Goal: Task Accomplishment & Management: Manage account settings

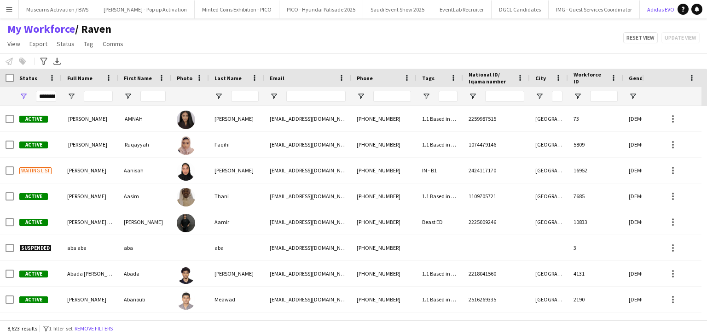
click at [640, 13] on button "Adidas EVO Close" at bounding box center [661, 9] width 42 height 18
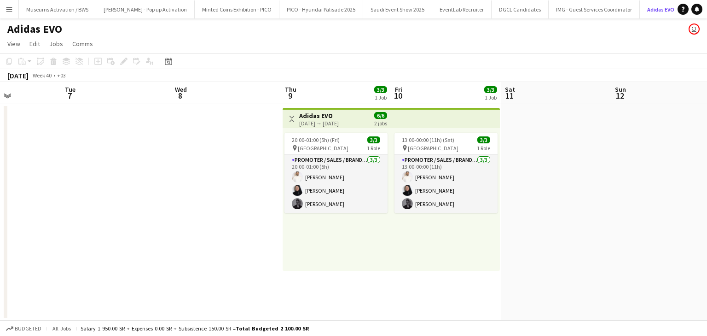
scroll to position [0, 393]
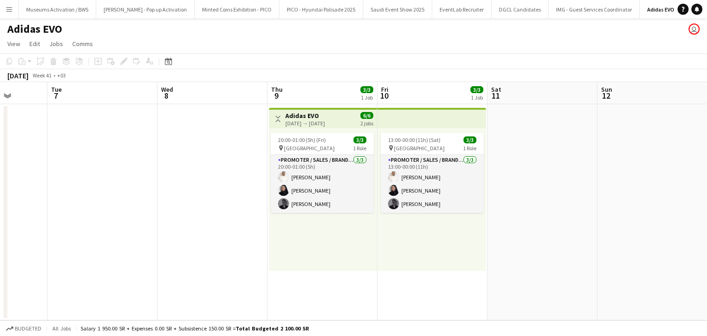
click at [368, 119] on div "2 jobs" at bounding box center [367, 123] width 13 height 8
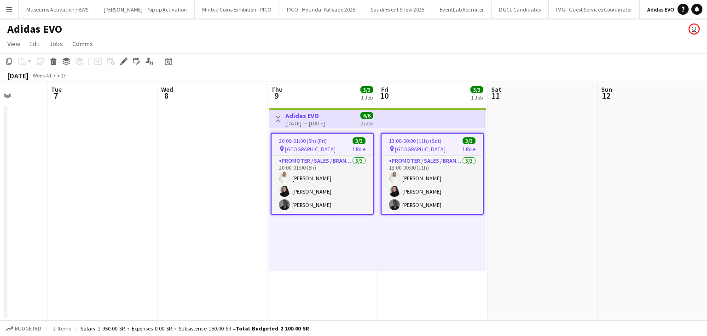
click at [381, 232] on div "13:00-00:00 (11h) (Sat) 3/3 pin [GEOGRAPHIC_DATA] 1 Role Promoter / Sales / Bra…" at bounding box center [432, 199] width 109 height 143
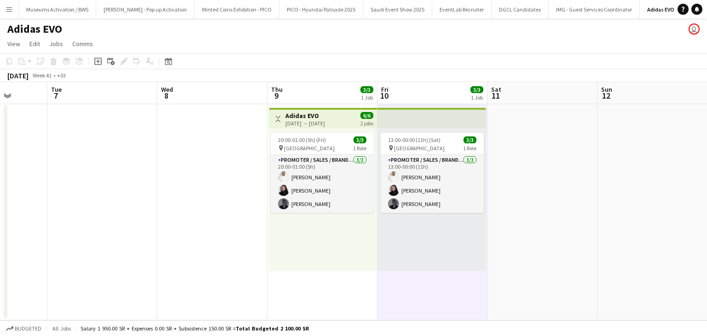
click at [357, 227] on div "20:00-01:00 (5h) (Fri) 3/3 pin [GEOGRAPHIC_DATA] 1 Role Promoter / Sales / Bran…" at bounding box center [323, 199] width 108 height 143
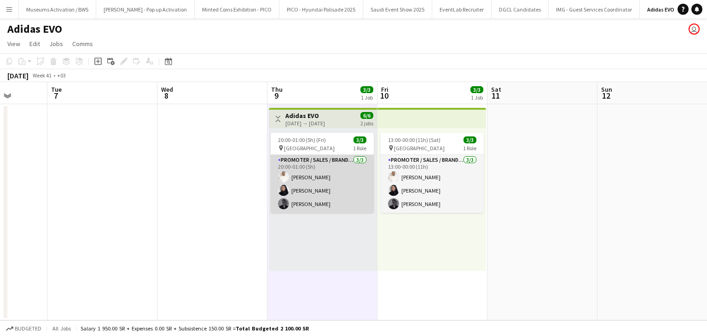
click at [339, 178] on app-card-role "Promoter / Sales / Brand Ambassador [DATE] 20:00-01:00 (5h) [PERSON_NAME] [PERS…" at bounding box center [322, 184] width 103 height 58
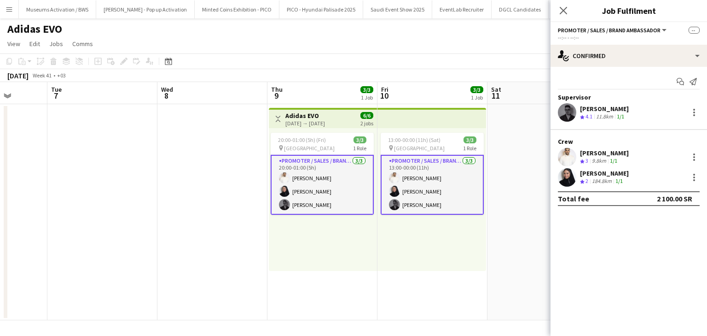
click at [609, 116] on div "11.8km" at bounding box center [605, 117] width 21 height 8
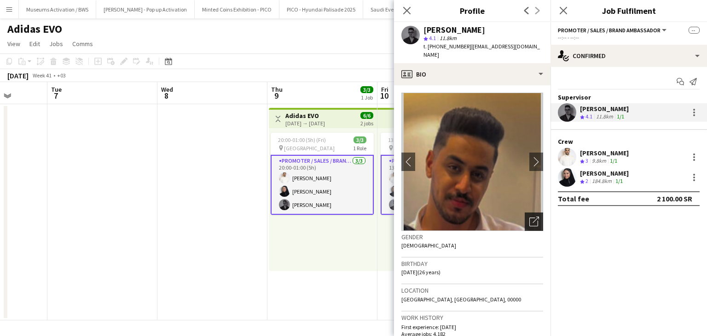
click at [530, 216] on icon "Open photos pop-in" at bounding box center [535, 221] width 10 height 10
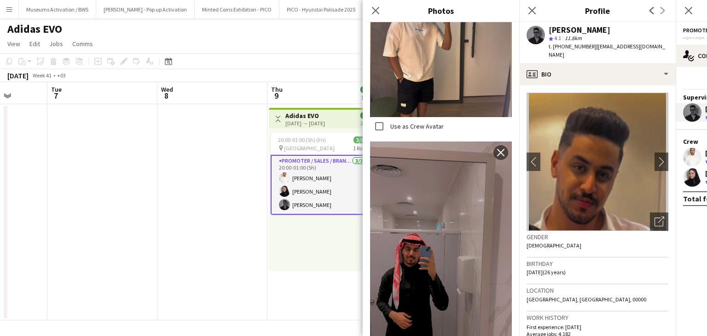
scroll to position [923, 0]
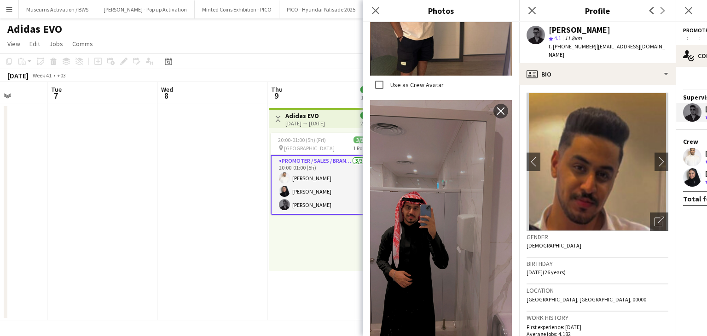
click at [313, 277] on app-date-cell "Toggle View Adidas EVO [DATE] → [DATE] 6/6 2 jobs 20:00-01:00 (5h) (Fri) 3/3 pi…" at bounding box center [323, 212] width 110 height 216
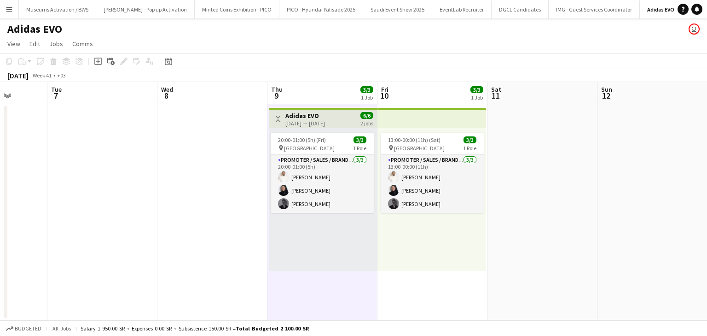
click at [393, 267] on div "13:00-00:00 (11h) (Sat) 3/3 pin [GEOGRAPHIC_DATA] 1 Role Promoter / Sales / Bra…" at bounding box center [432, 199] width 109 height 143
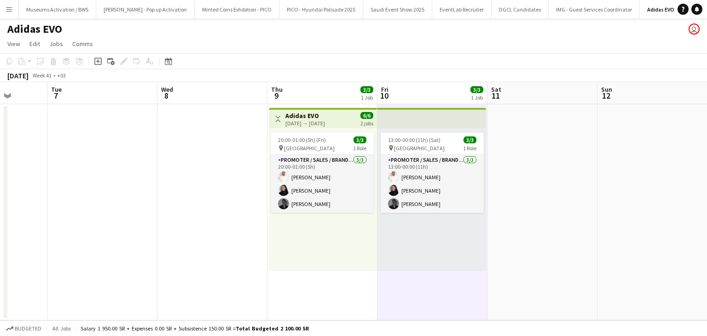
click at [324, 261] on div "20:00-01:00 (5h) (Fri) 3/3 pin [GEOGRAPHIC_DATA] 1 Role Promoter / Sales / Bran…" at bounding box center [323, 199] width 108 height 143
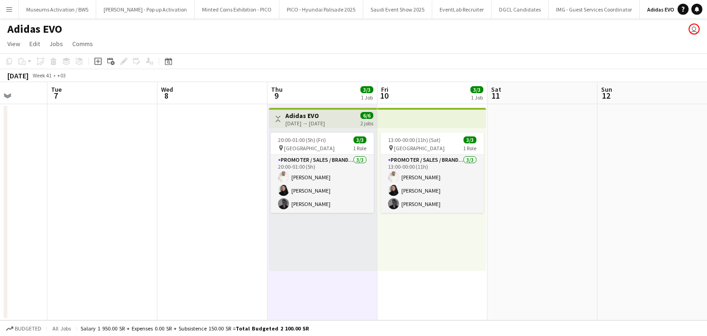
click at [426, 263] on div "13:00-00:00 (11h) (Sat) 3/3 pin [GEOGRAPHIC_DATA] 1 Role Promoter / Sales / Bra…" at bounding box center [432, 199] width 109 height 143
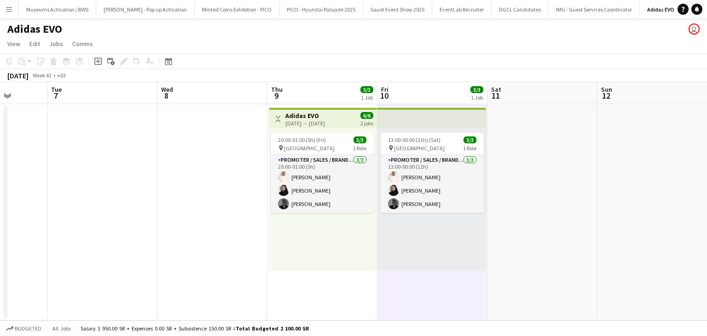
click at [356, 238] on div "20:00-01:00 (5h) (Fri) 3/3 pin [GEOGRAPHIC_DATA] 1 Role Promoter / Sales / Bran…" at bounding box center [323, 199] width 108 height 143
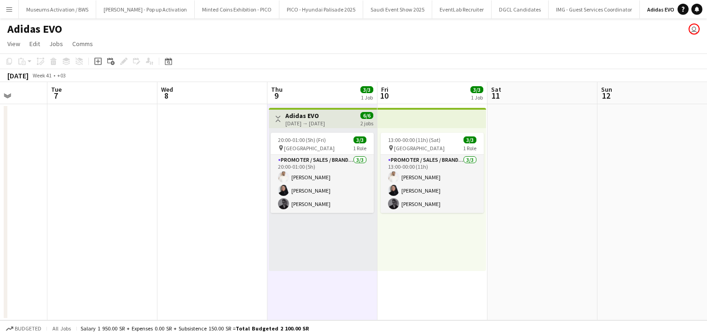
click at [401, 231] on div "13:00-00:00 (11h) (Sat) 3/3 pin [GEOGRAPHIC_DATA] 1 Role Promoter / Sales / Bra…" at bounding box center [432, 199] width 109 height 143
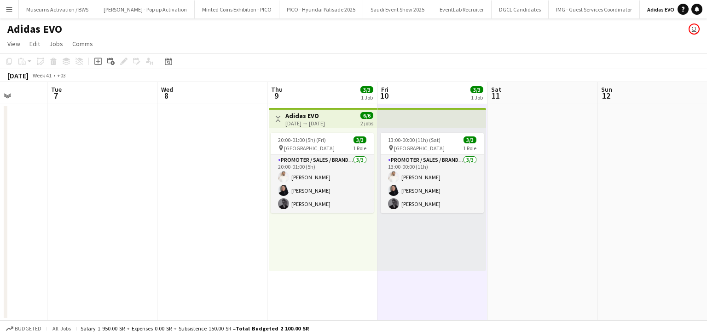
click at [347, 243] on div "20:00-01:00 (5h) (Fri) 3/3 pin [GEOGRAPHIC_DATA] 1 Role Promoter / Sales / Bran…" at bounding box center [323, 199] width 108 height 143
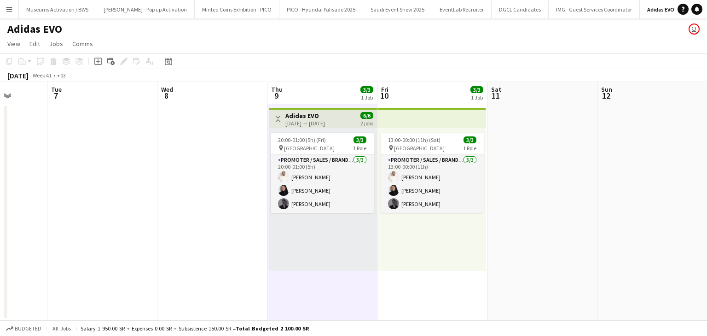
click at [505, 232] on app-date-cell at bounding box center [543, 212] width 110 height 216
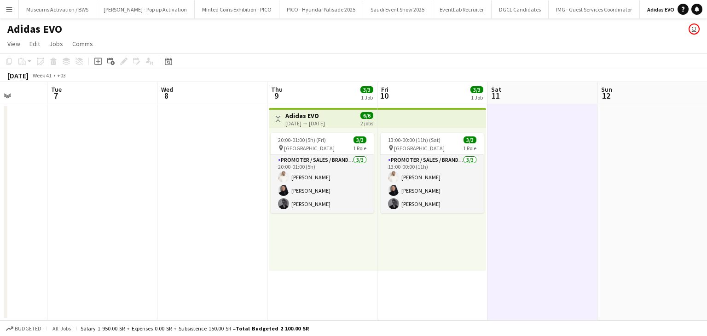
click at [391, 111] on app-top-bar at bounding box center [432, 118] width 109 height 20
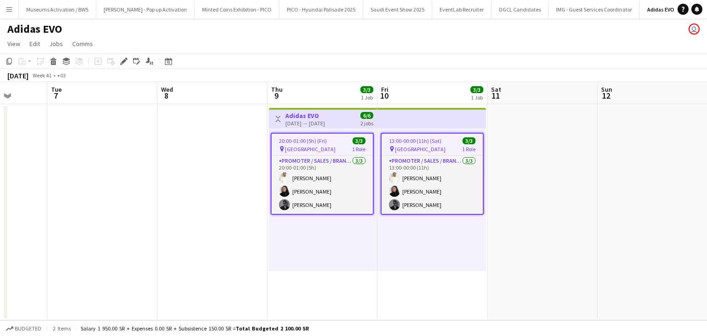
click at [366, 55] on app-toolbar "Copy Paste Paste Ctrl+V Paste with crew Ctrl+Shift+V Paste linked Job [GEOGRAPH…" at bounding box center [353, 61] width 707 height 16
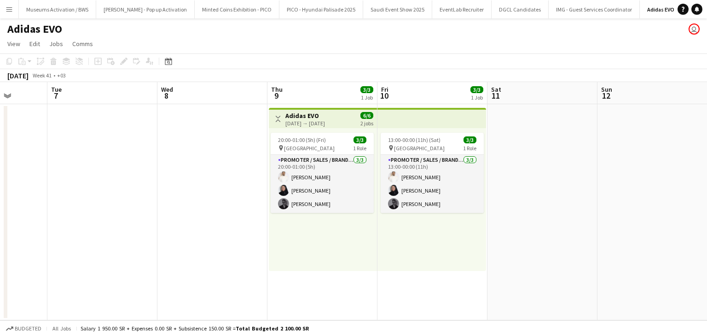
click at [336, 242] on div "20:00-01:00 (5h) (Fri) 3/3 pin [GEOGRAPHIC_DATA] 1 Role Promoter / Sales / Bran…" at bounding box center [323, 199] width 108 height 143
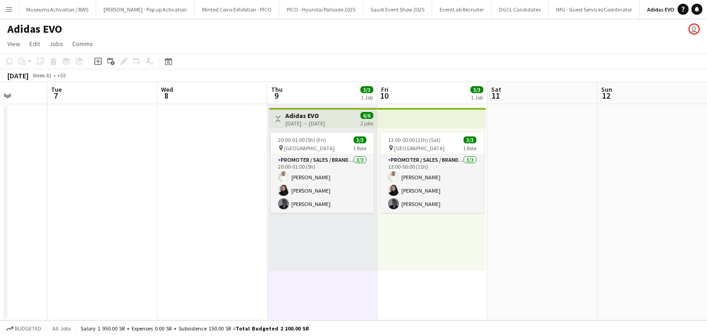
click at [379, 230] on div "13:00-00:00 (11h) (Sat) 3/3 pin [GEOGRAPHIC_DATA] 1 Role Promoter / Sales / Bra…" at bounding box center [432, 199] width 109 height 143
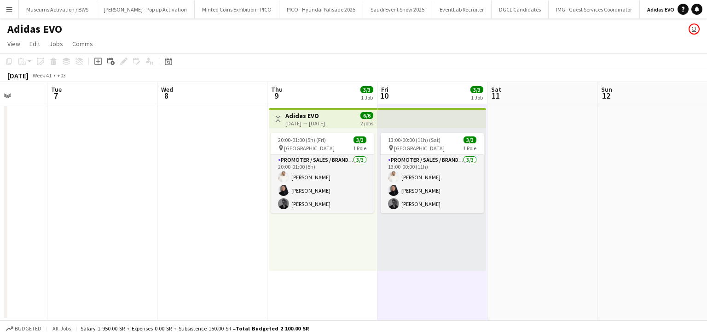
click at [370, 231] on div "20:00-01:00 (5h) (Fri) 3/3 pin [GEOGRAPHIC_DATA] 1 Role Promoter / Sales / Bran…" at bounding box center [323, 199] width 108 height 143
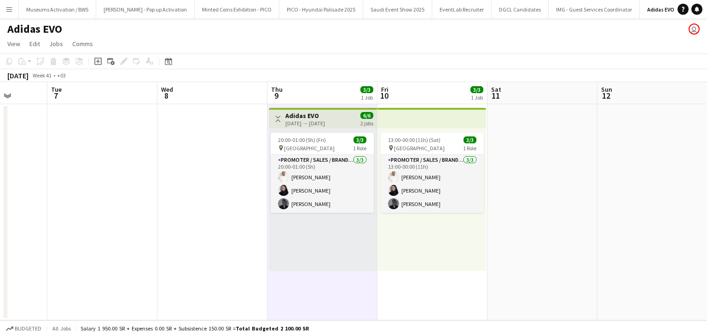
click at [400, 306] on app-date-cell "13:00-00:00 (11h) (Sat) 3/3 pin [GEOGRAPHIC_DATA] 1 Role Promoter / Sales / Bra…" at bounding box center [433, 212] width 110 height 216
